Goal: Navigation & Orientation: Find specific page/section

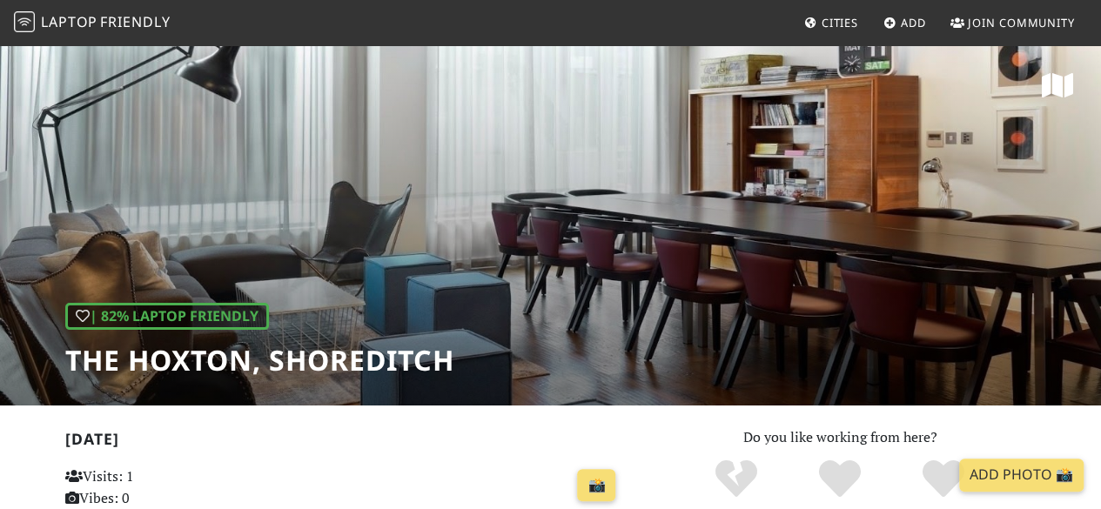
click at [98, 30] on span "Laptop Friendly" at bounding box center [92, 21] width 157 height 19
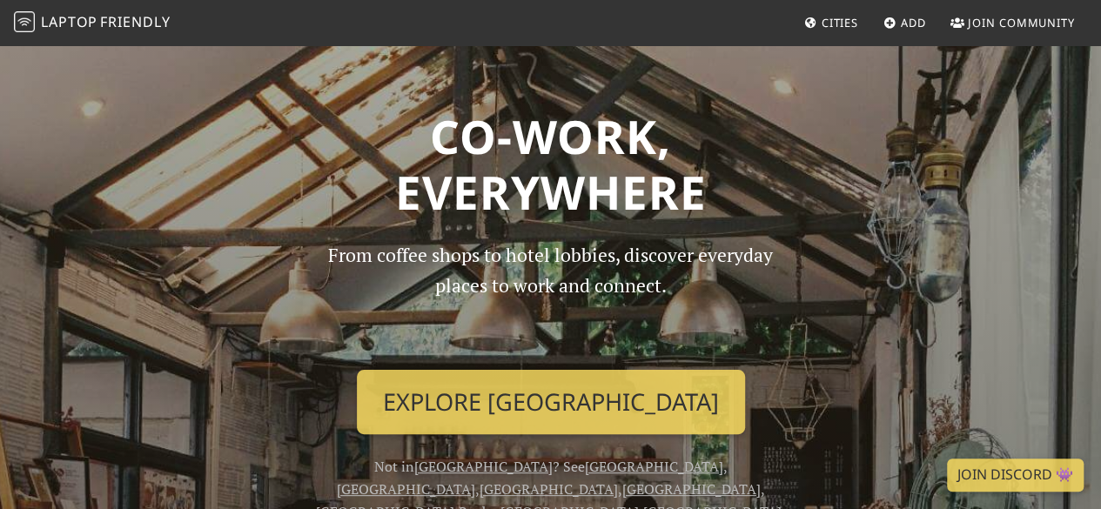
click at [835, 17] on span "Cities" at bounding box center [839, 23] width 37 height 16
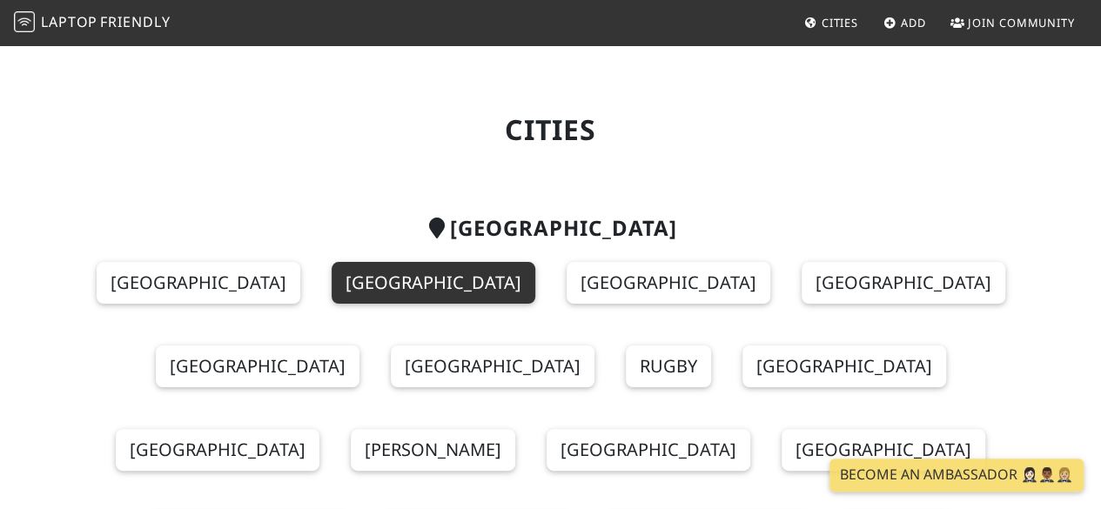
click at [369, 288] on link "[GEOGRAPHIC_DATA]" at bounding box center [433, 283] width 204 height 42
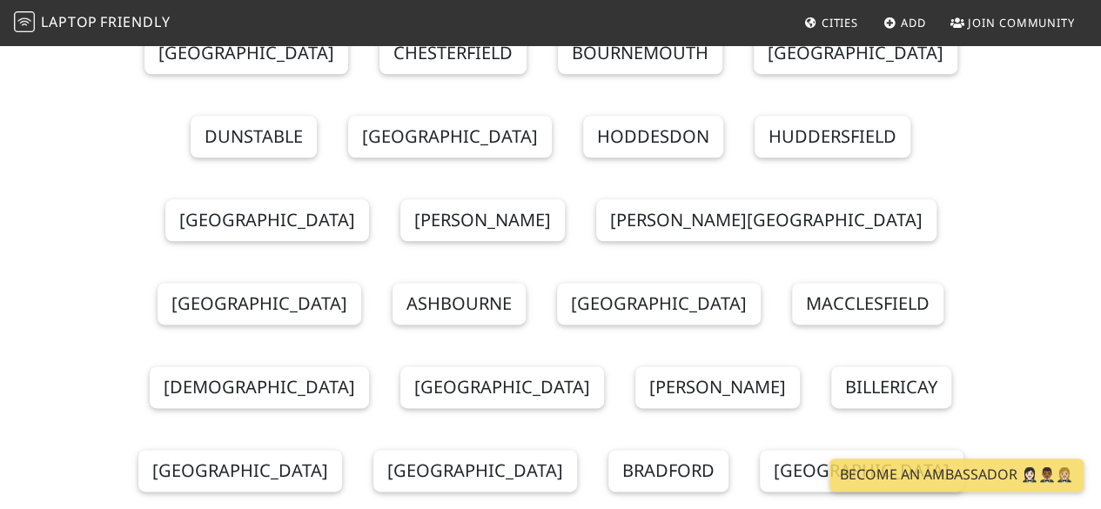
scroll to position [834, 0]
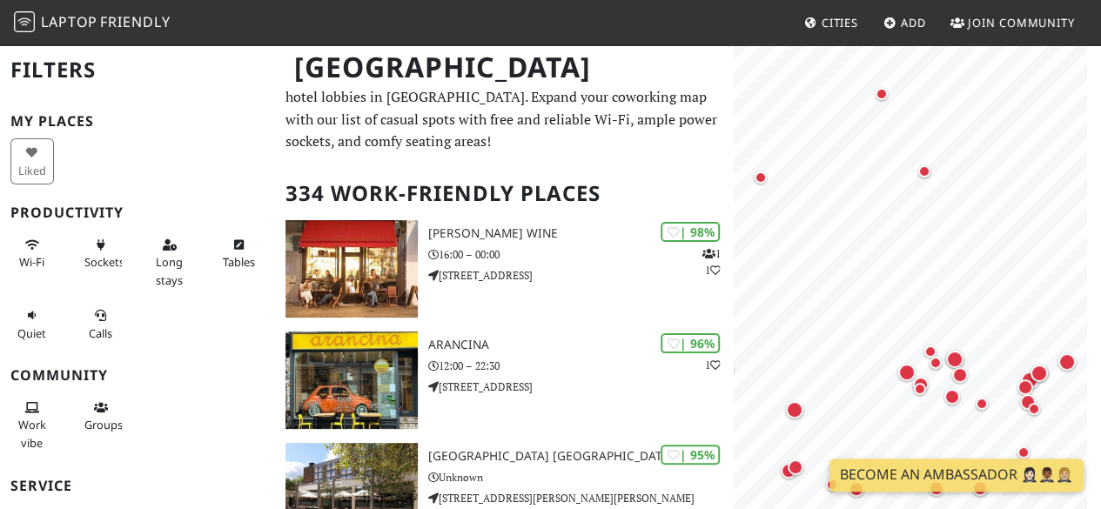
scroll to position [10, 0]
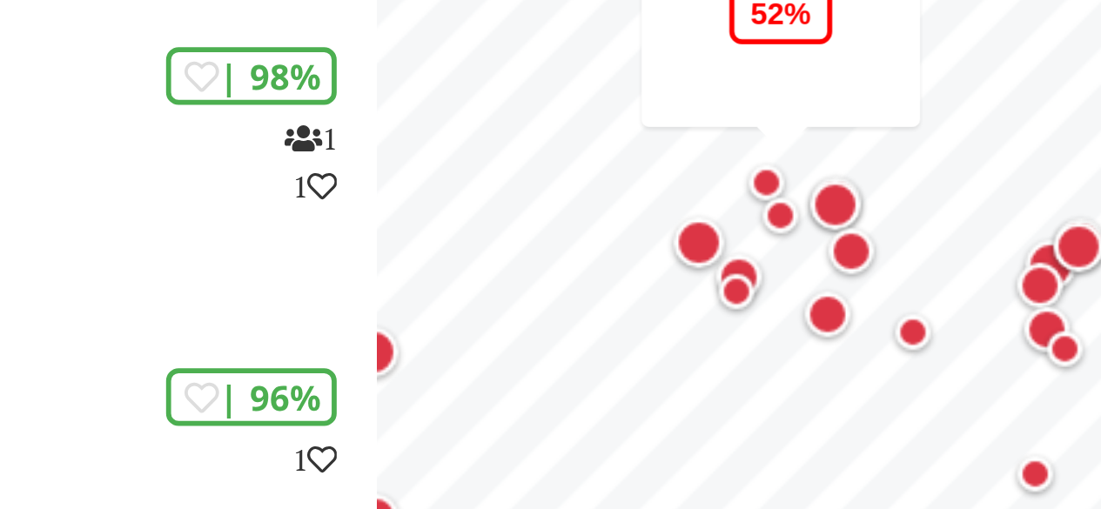
drag, startPoint x: 943, startPoint y: 370, endPoint x: 881, endPoint y: 305, distance: 89.9
click at [881, 305] on div "Map marker" at bounding box center [873, 297] width 21 height 21
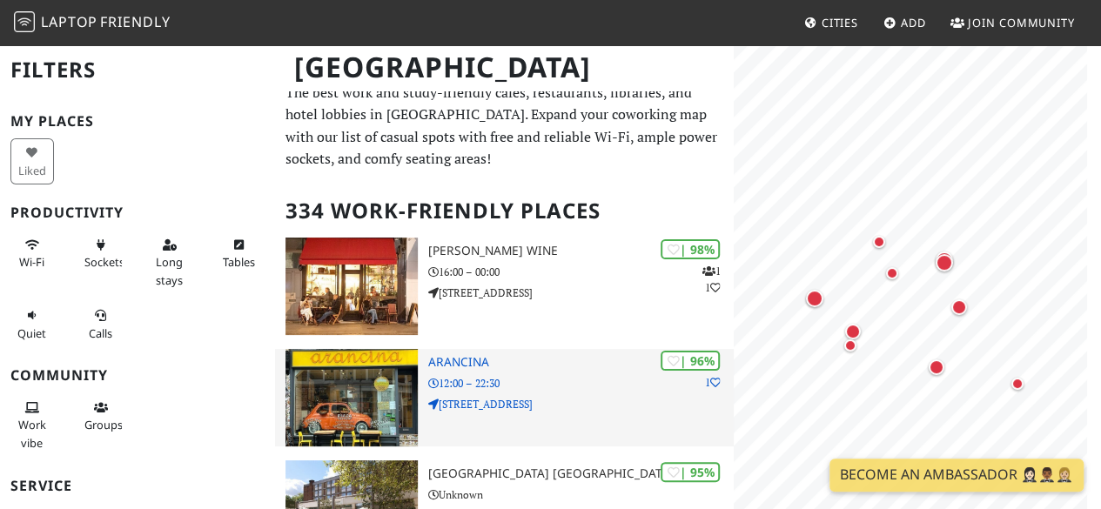
scroll to position [0, 0]
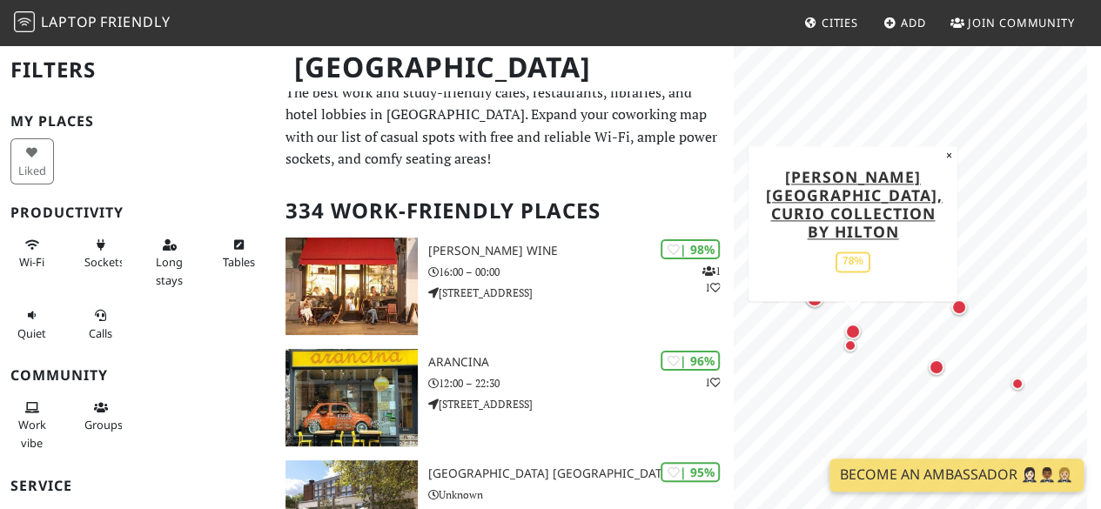
click at [854, 328] on div "Map marker" at bounding box center [853, 332] width 16 height 16
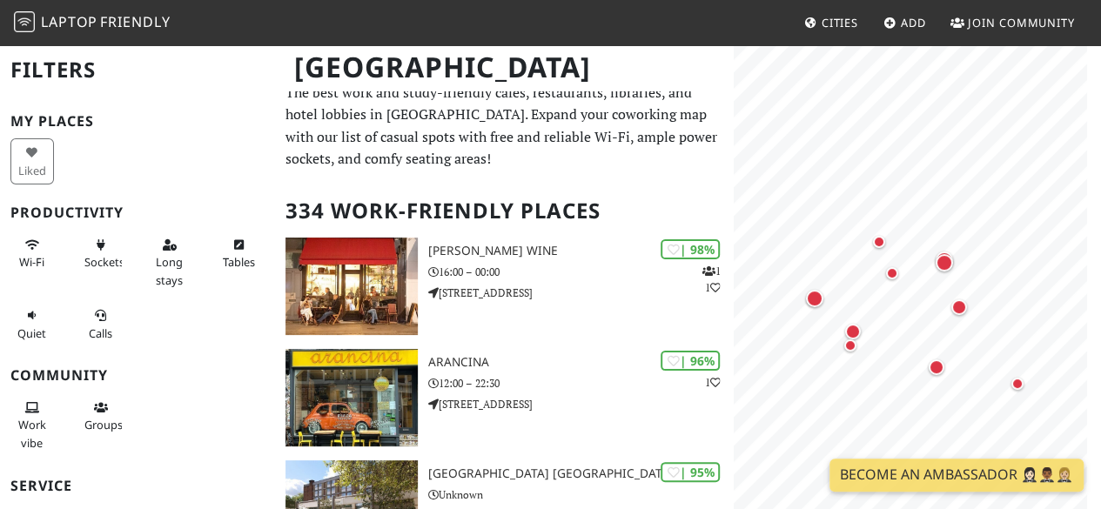
click at [112, 25] on span "Friendly" at bounding box center [135, 21] width 70 height 19
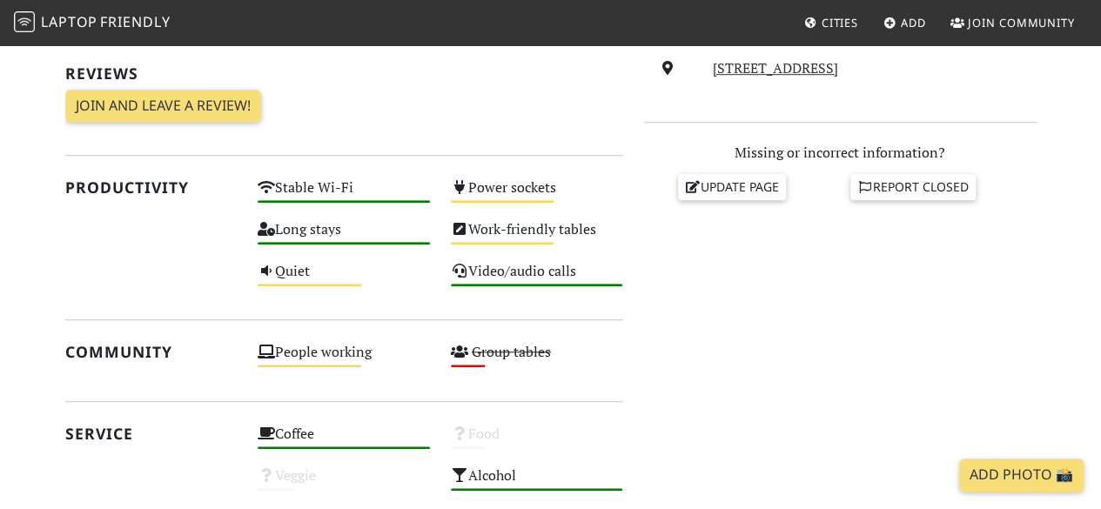
scroll to position [529, 0]
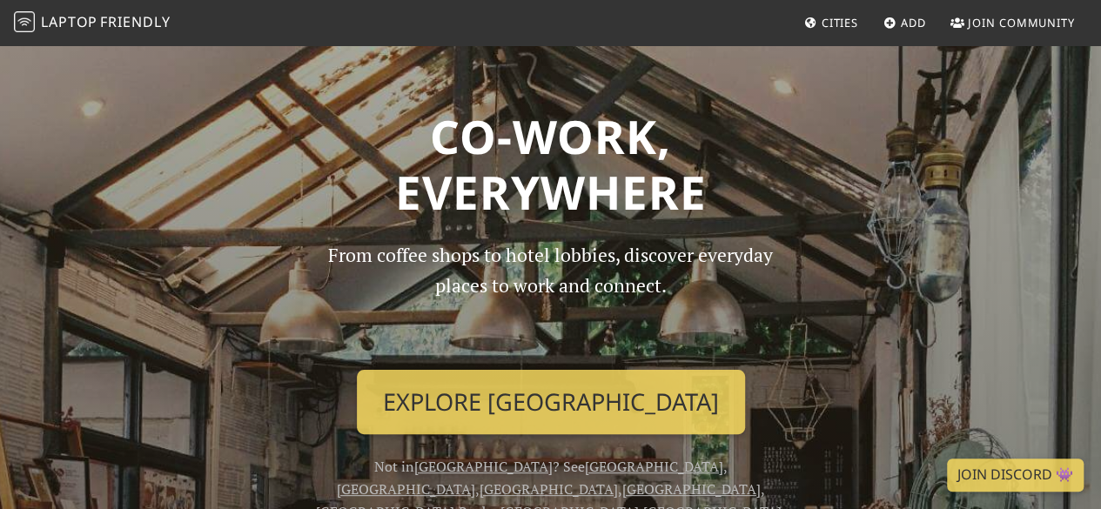
click at [841, 16] on span "Cities" at bounding box center [839, 23] width 37 height 16
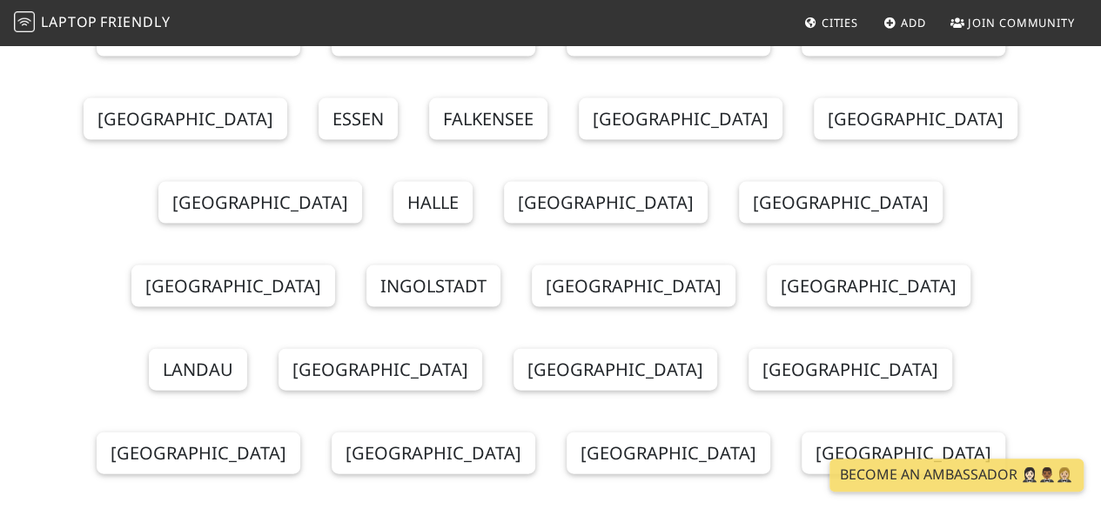
scroll to position [8402, 0]
